Goal: Entertainment & Leisure: Consume media (video, audio)

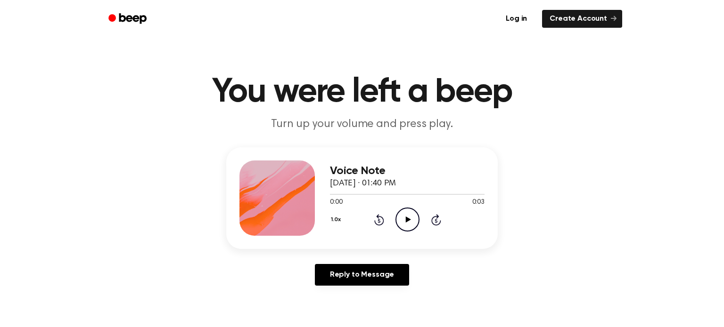
click at [412, 226] on icon "Play Audio" at bounding box center [407, 220] width 24 height 24
click at [405, 219] on icon at bounding box center [407, 220] width 5 height 6
click at [414, 211] on icon "Play Audio" at bounding box center [407, 220] width 24 height 24
click at [396, 219] on circle at bounding box center [407, 219] width 23 height 23
click at [409, 219] on icon "Play Audio" at bounding box center [407, 220] width 24 height 24
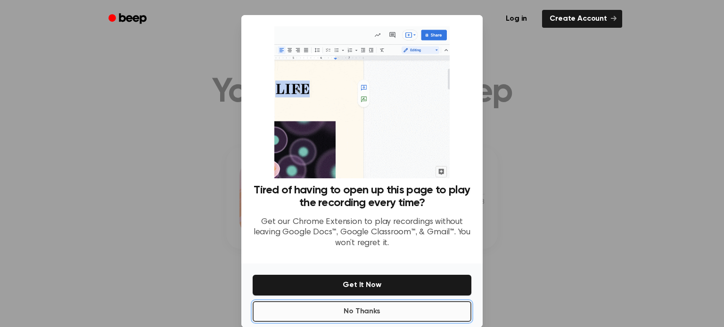
click at [341, 309] on button "No Thanks" at bounding box center [362, 312] width 219 height 21
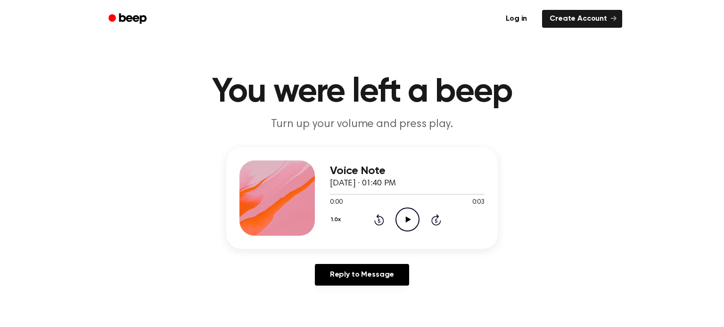
click at [414, 219] on icon "Play Audio" at bounding box center [407, 220] width 24 height 24
